Goal: Task Accomplishment & Management: Manage account settings

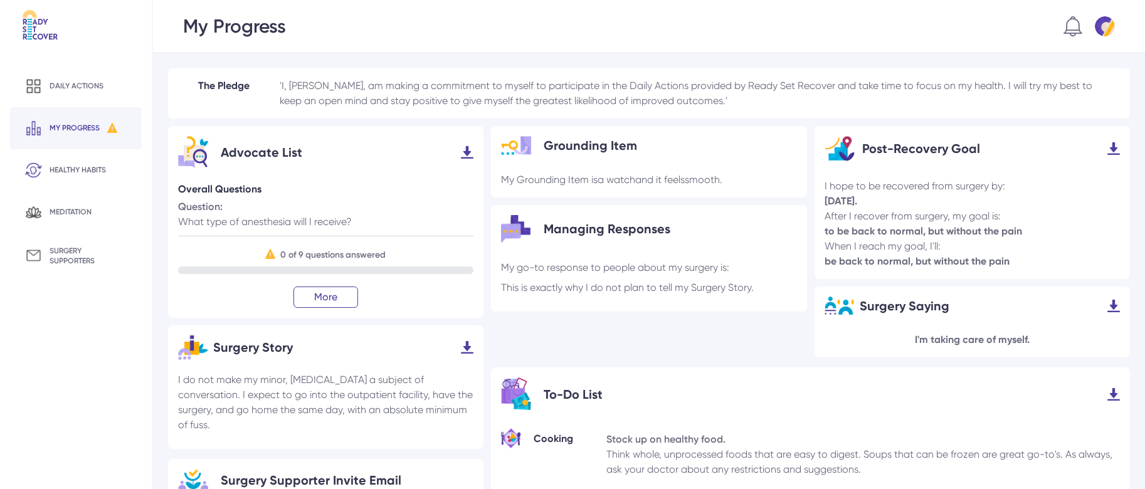
click at [1104, 26] on img at bounding box center [1104, 26] width 20 height 20
click at [1090, 58] on div "Settings" at bounding box center [1082, 60] width 37 height 15
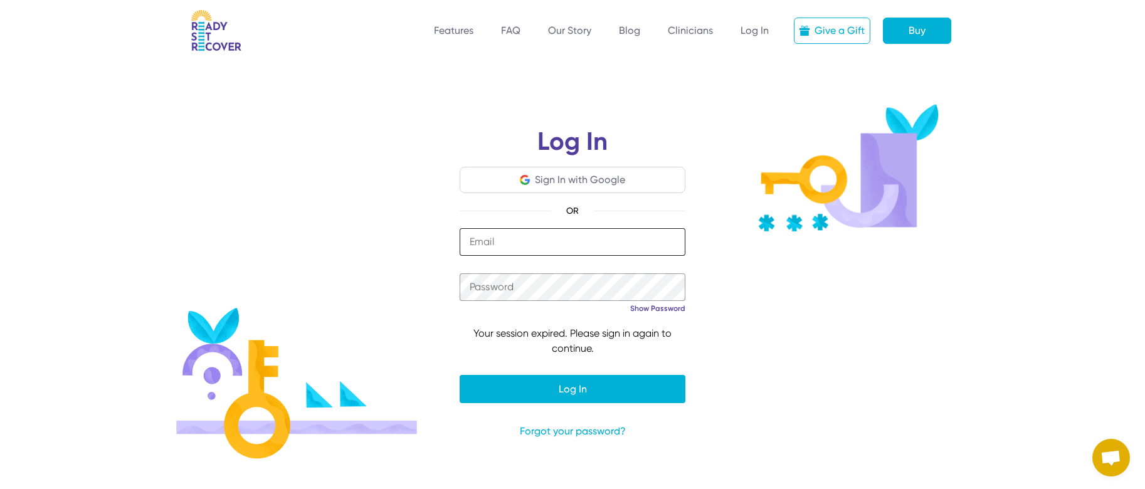
click at [626, 246] on input "email" at bounding box center [572, 242] width 226 height 28
type input "**********"
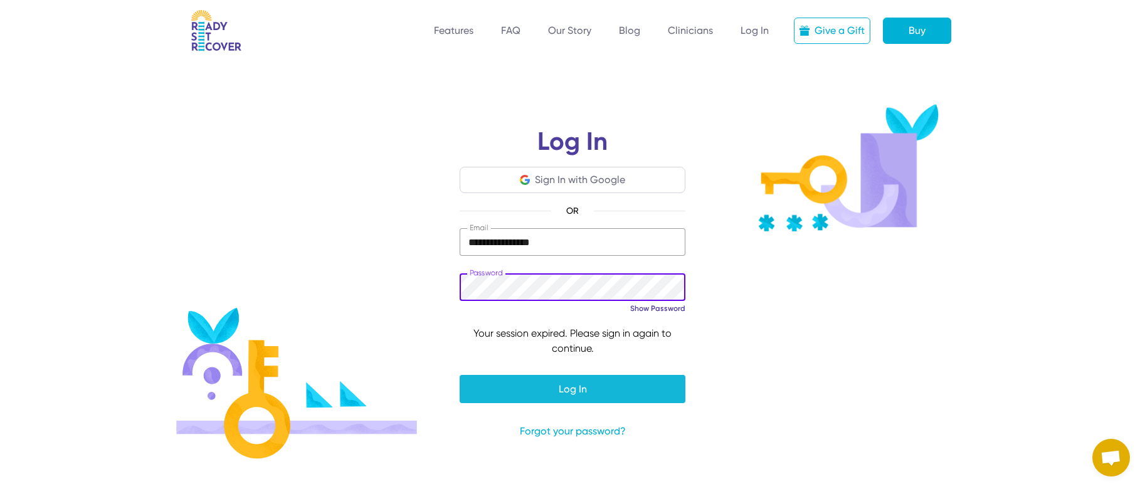
click at [621, 386] on span "submit" at bounding box center [572, 389] width 226 height 30
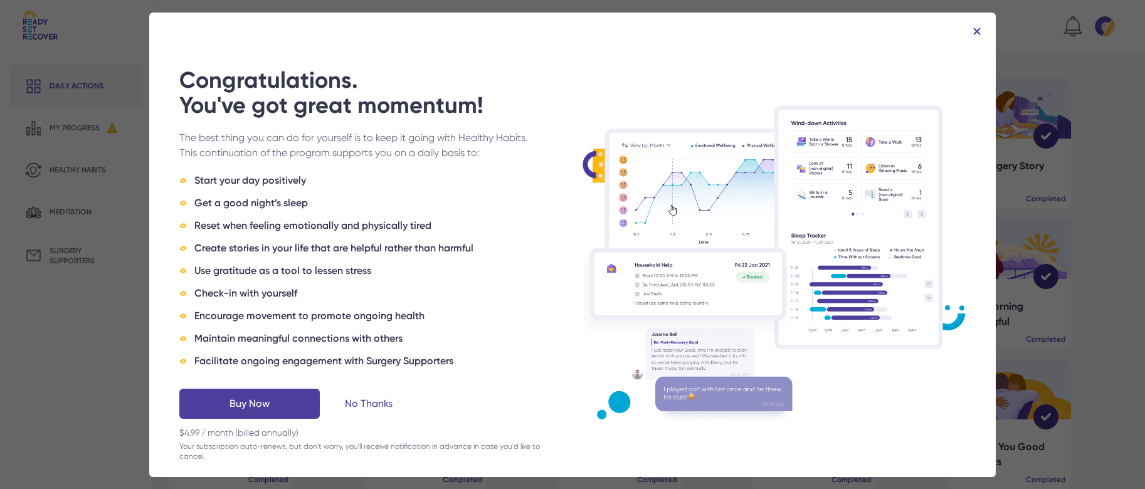
click at [975, 29] on img at bounding box center [977, 32] width 8 height 8
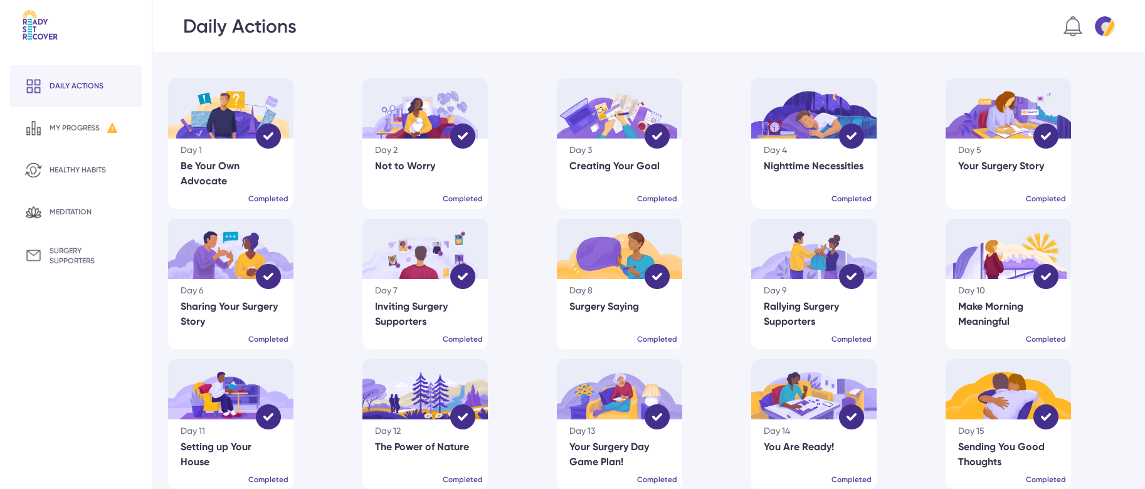
click at [1106, 24] on img at bounding box center [1104, 26] width 20 height 20
click at [1091, 56] on div "Settings" at bounding box center [1083, 60] width 37 height 15
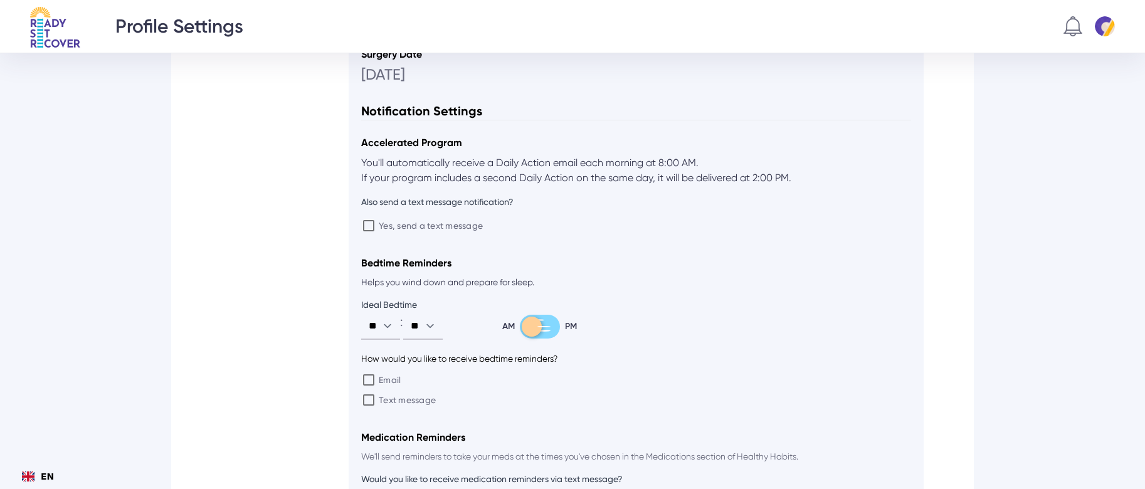
scroll to position [436, 0]
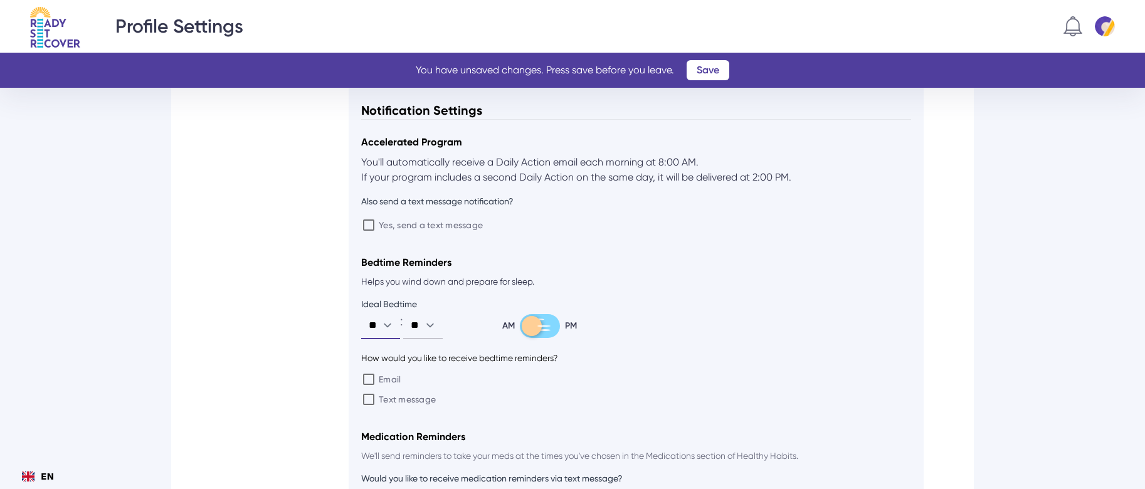
click at [388, 323] on select "** ** ** ** ** ** ** ** ** ** ** **" at bounding box center [380, 326] width 39 height 26
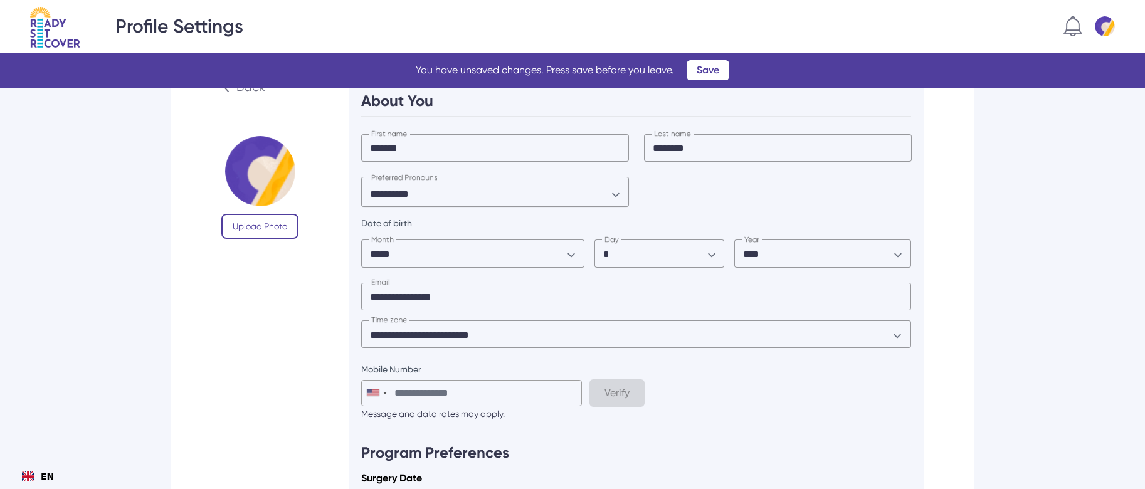
scroll to position [17, 0]
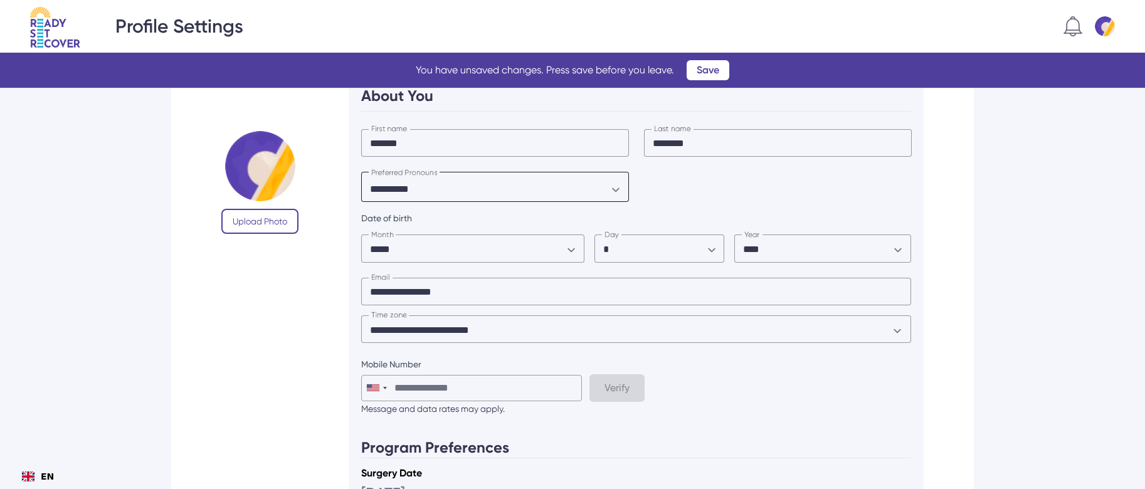
click at [608, 186] on select "**********" at bounding box center [494, 189] width 267 height 31
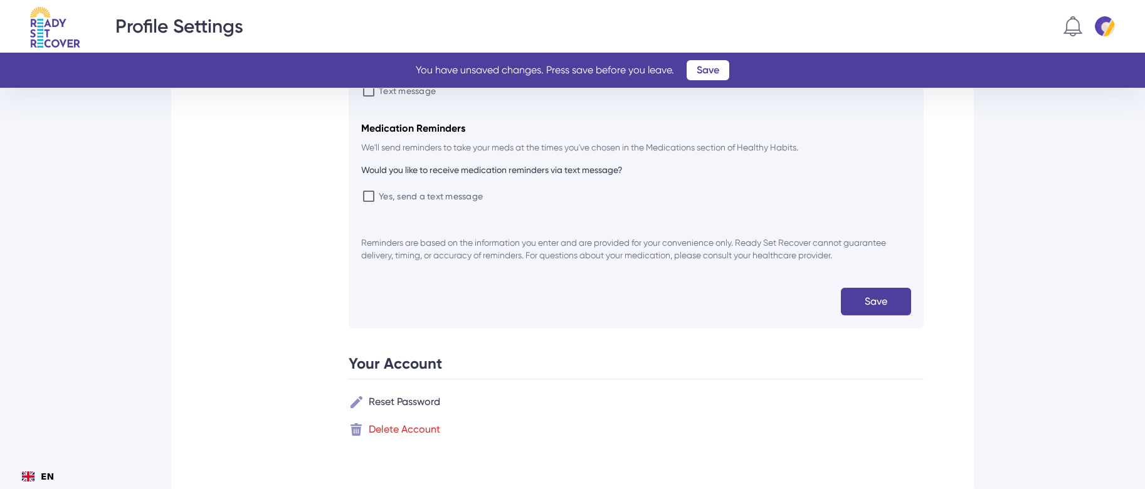
scroll to position [748, 0]
click at [881, 296] on span "submit" at bounding box center [876, 298] width 70 height 30
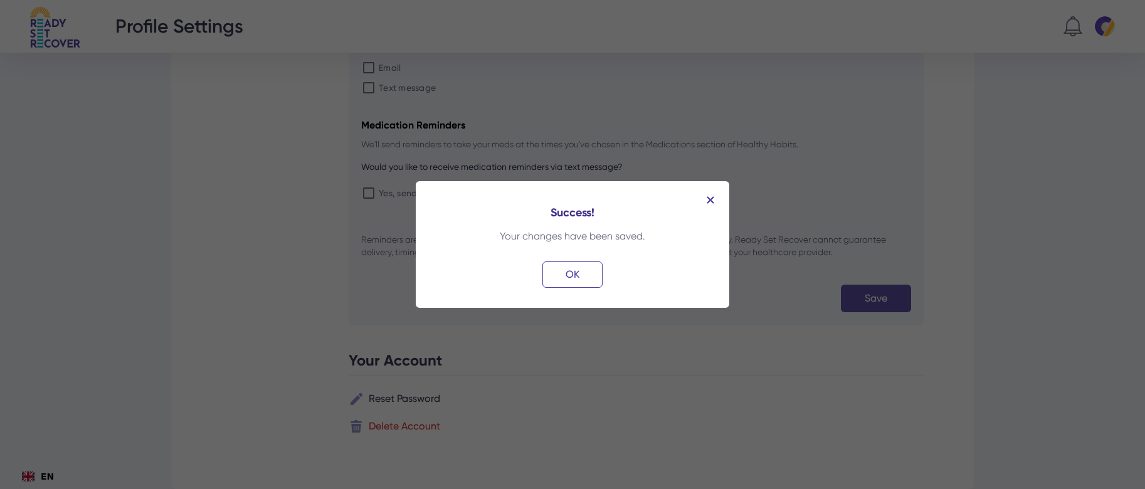
click at [574, 272] on div "OK" at bounding box center [572, 274] width 60 height 26
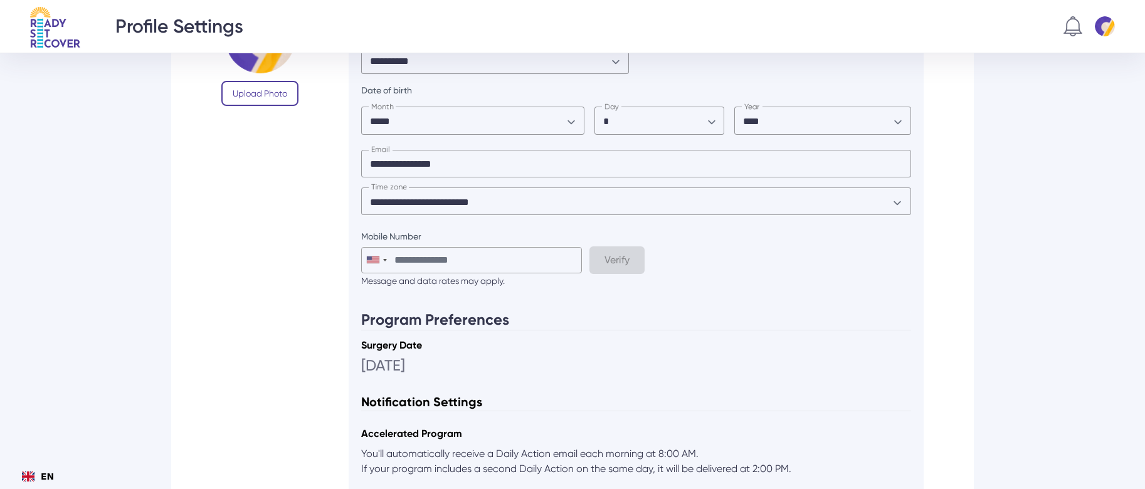
scroll to position [0, 0]
